Goal: Find specific page/section: Find specific page/section

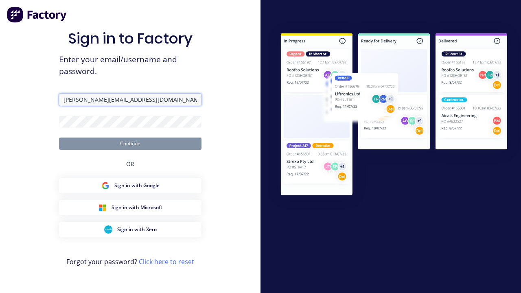
type input "[PERSON_NAME][EMAIL_ADDRESS][DOMAIN_NAME]"
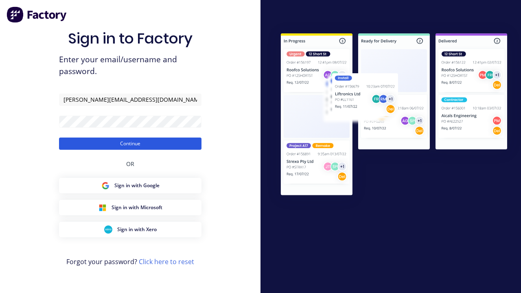
click at [130, 143] on button "Continue" at bounding box center [130, 144] width 142 height 12
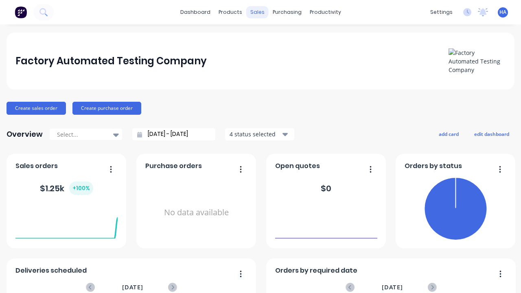
click at [257, 12] on div "sales" at bounding box center [257, 12] width 22 height 12
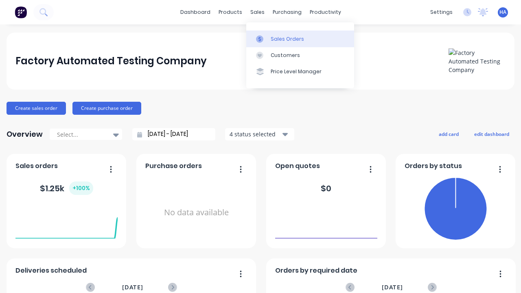
click at [300, 39] on div "Sales Orders" at bounding box center [287, 38] width 33 height 7
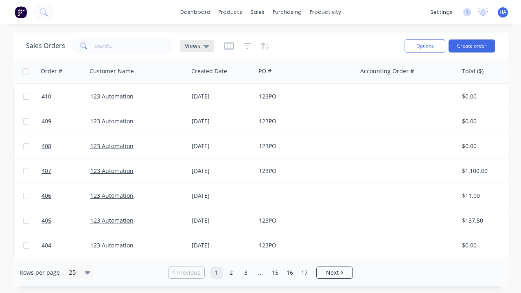
click at [206, 46] on icon at bounding box center [206, 46] width 6 height 3
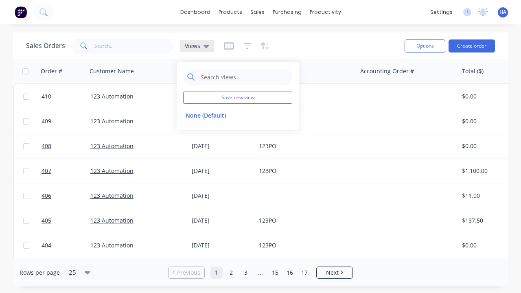
click at [206, 46] on icon at bounding box center [206, 46] width 6 height 3
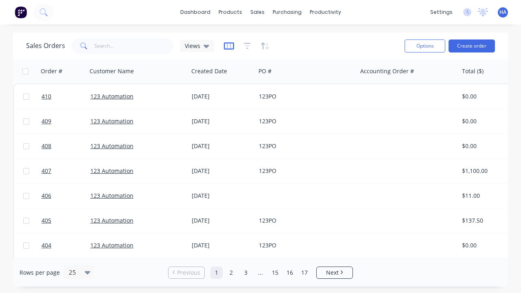
click at [229, 46] on icon "button" at bounding box center [229, 46] width 10 height 8
